Goal: Use online tool/utility: Utilize a website feature to perform a specific function

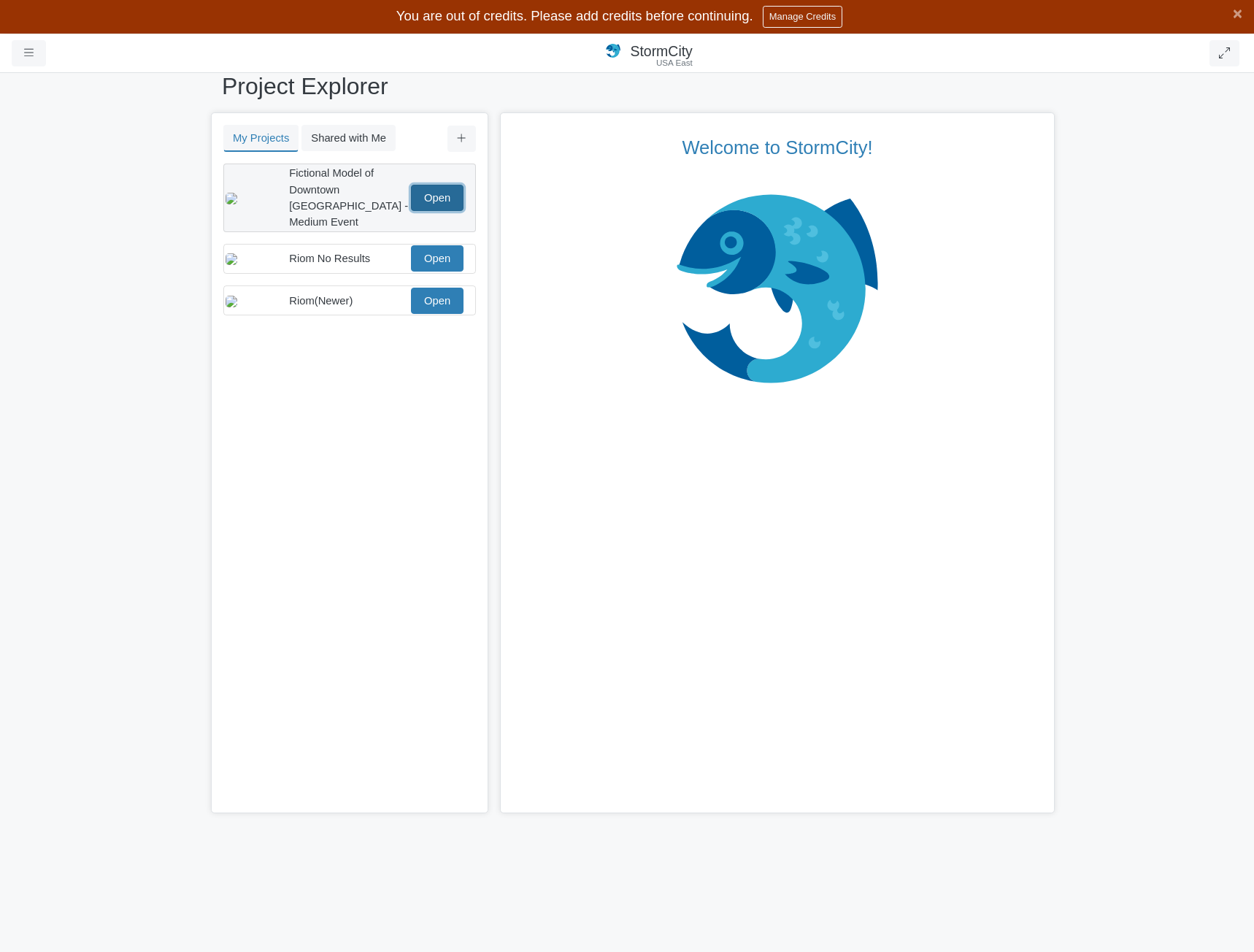
click at [437, 202] on link "Open" at bounding box center [437, 197] width 52 height 26
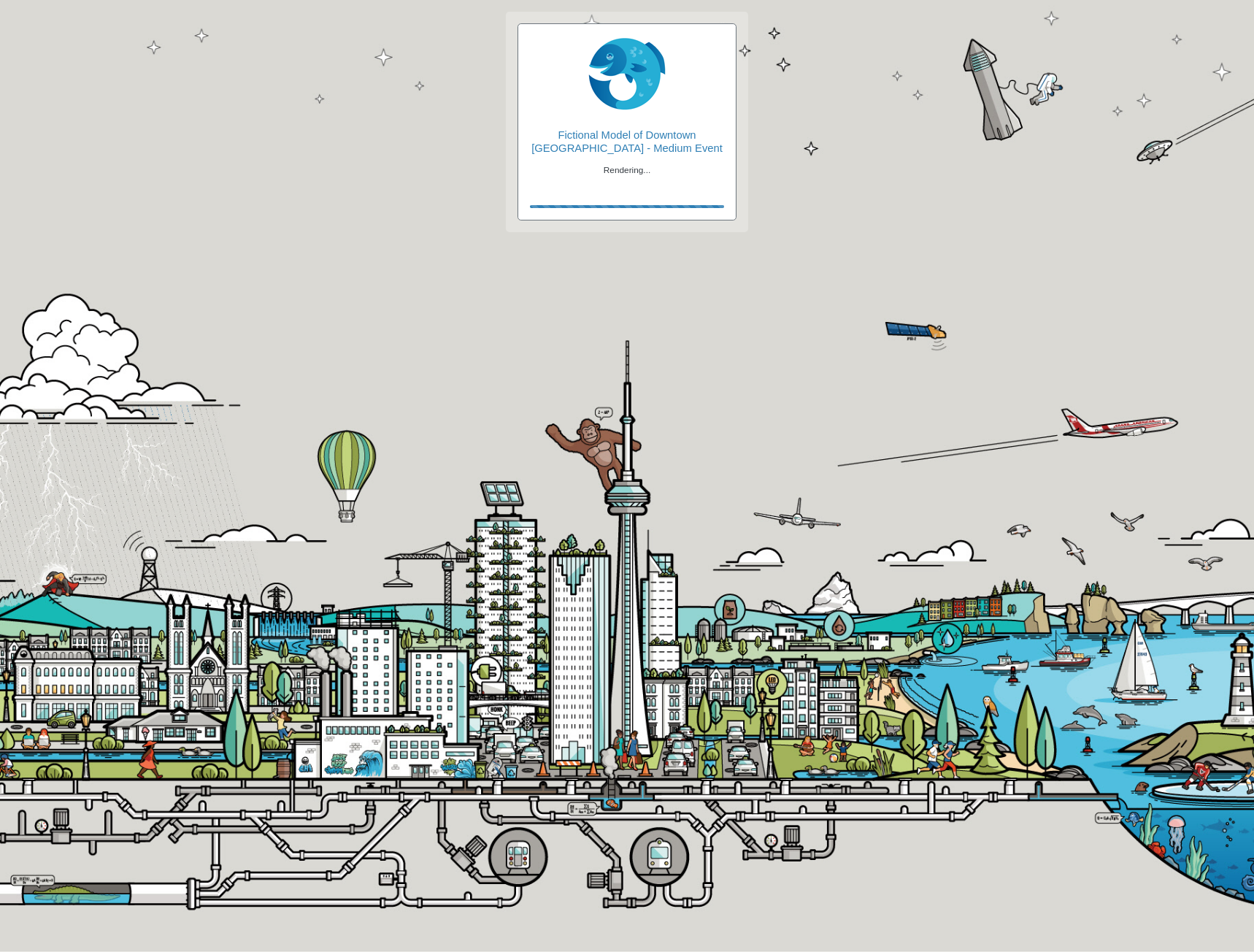
checkbox input "true"
type input "Visible"
checkbox input "true"
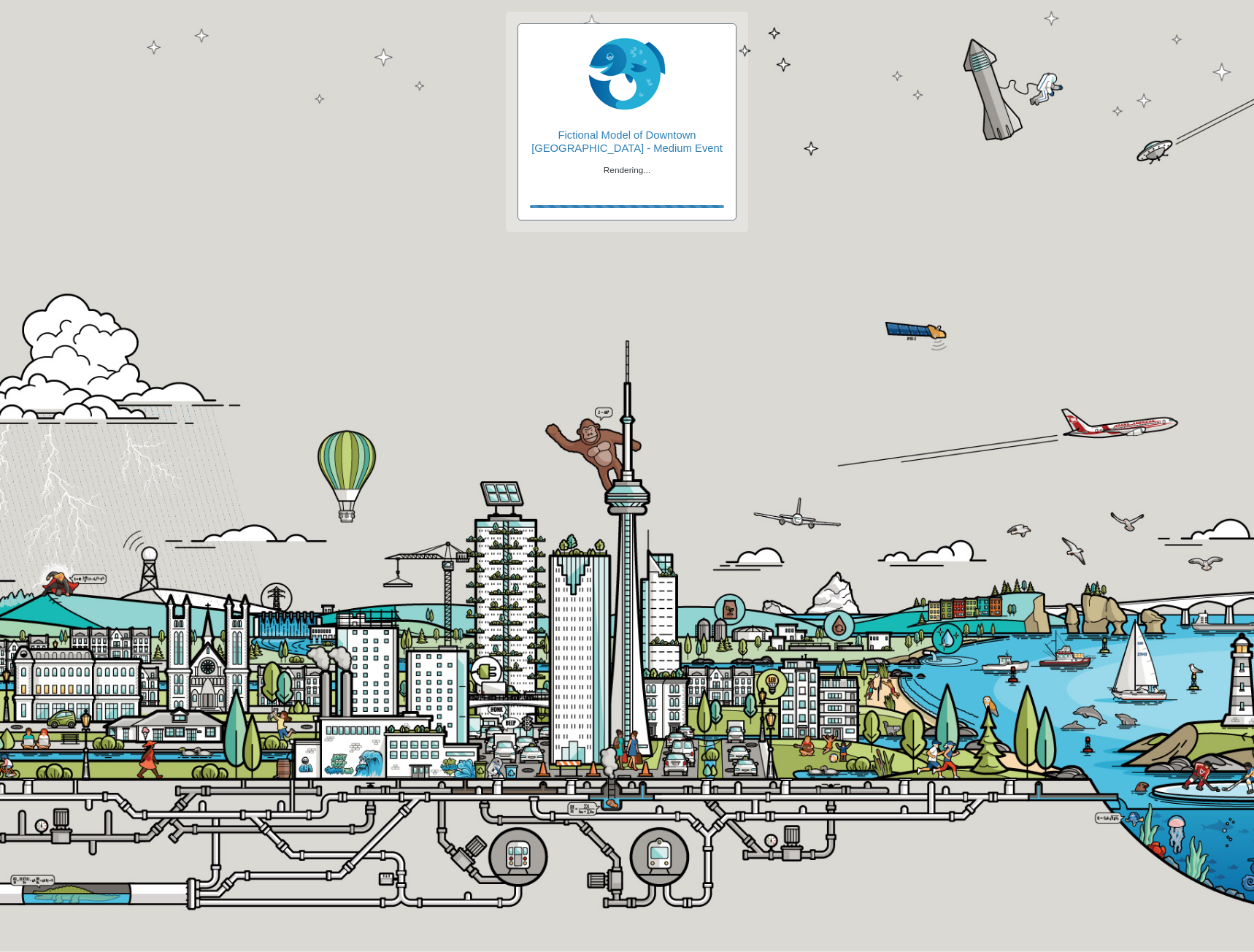
type input "2"
type input "0"
type input "2"
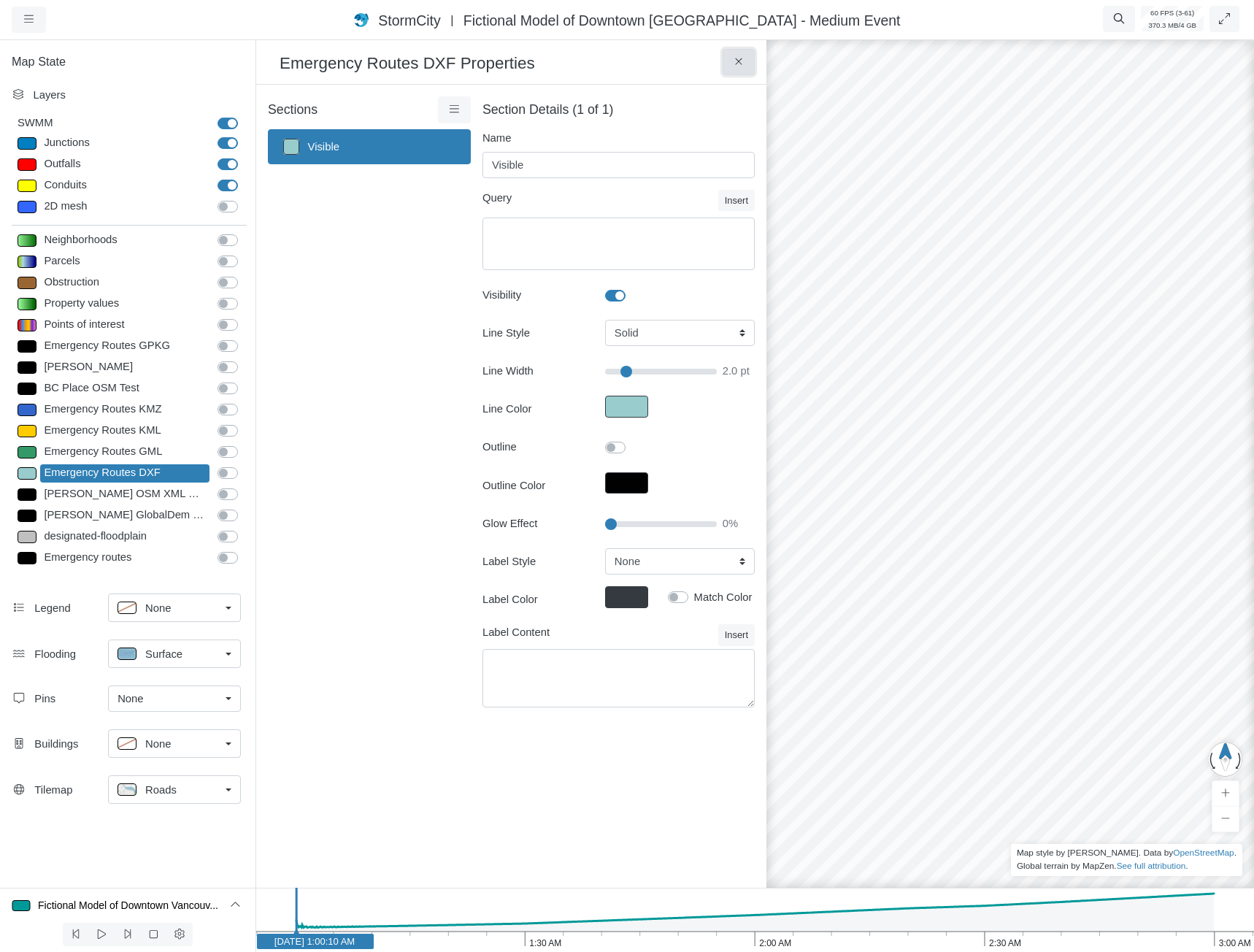
click at [732, 69] on button at bounding box center [739, 61] width 33 height 26
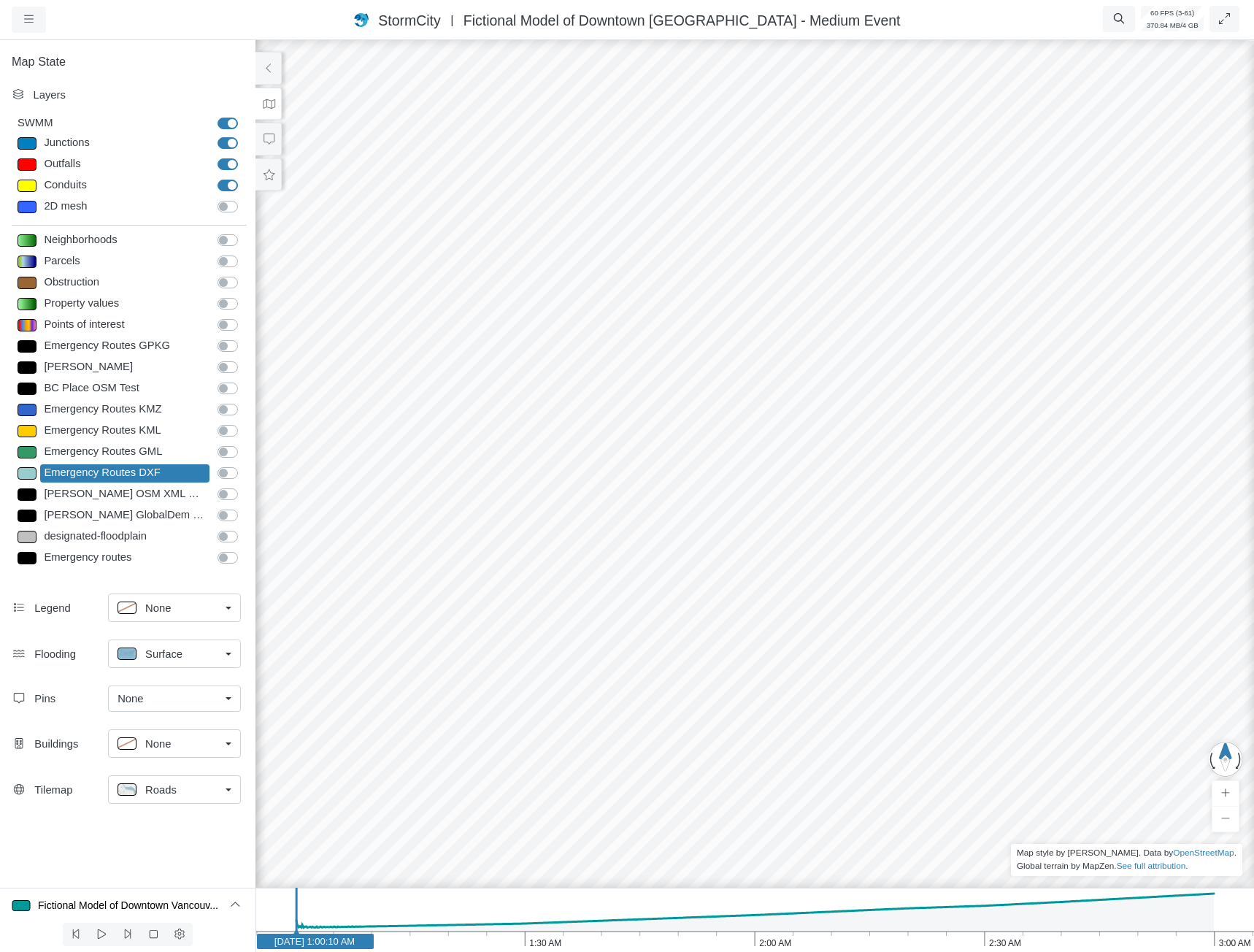
click at [246, 171] on div "Outfalls" at bounding box center [231, 165] width 49 height 18
click at [262, 179] on icon at bounding box center [268, 174] width 13 height 11
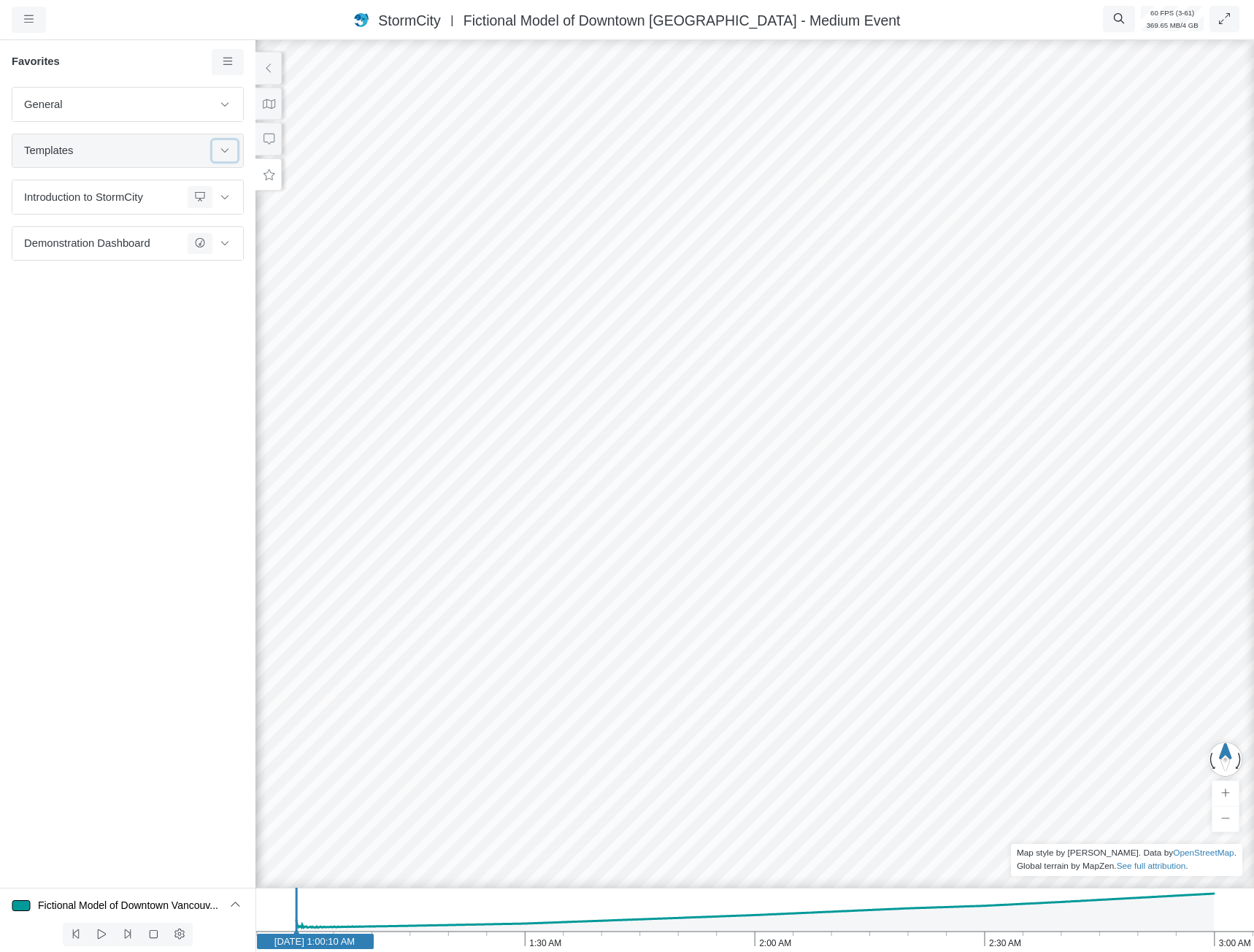
click at [227, 153] on icon at bounding box center [225, 150] width 12 height 10
